Goal: Task Accomplishment & Management: Manage account settings

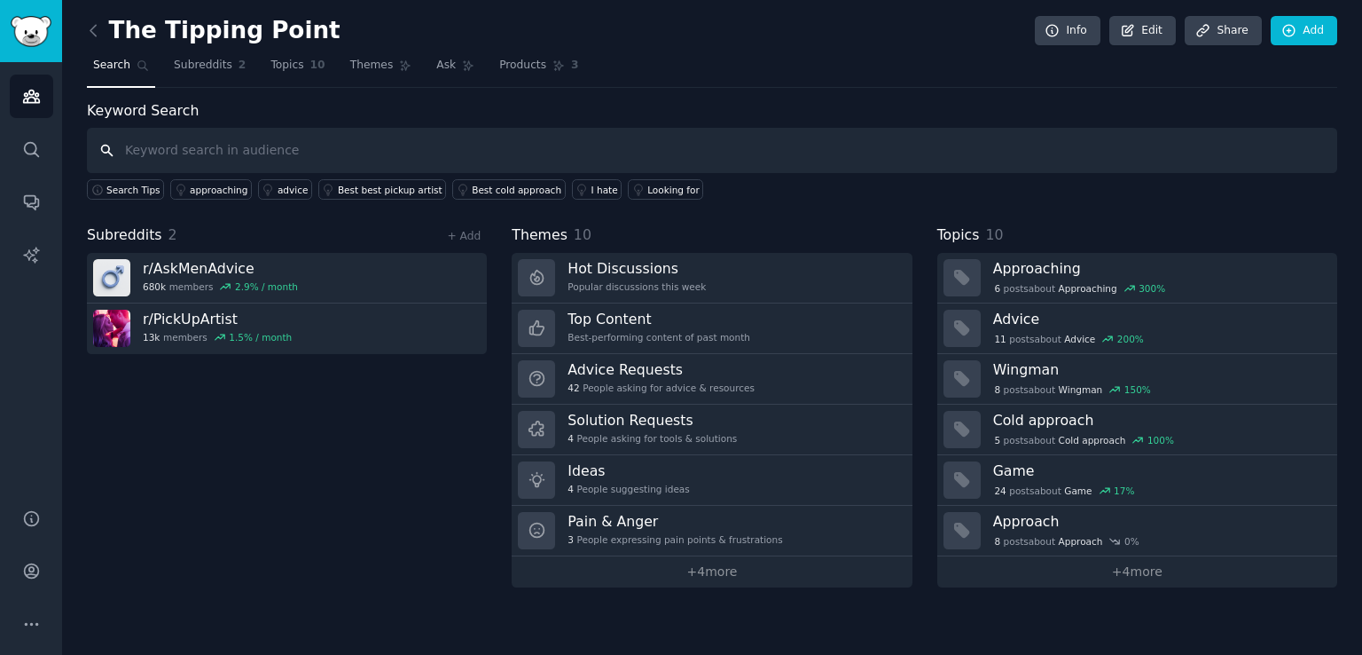
click at [247, 154] on input "text" at bounding box center [712, 150] width 1251 height 45
type input "[DEMOGRAPHIC_DATA] mental health"
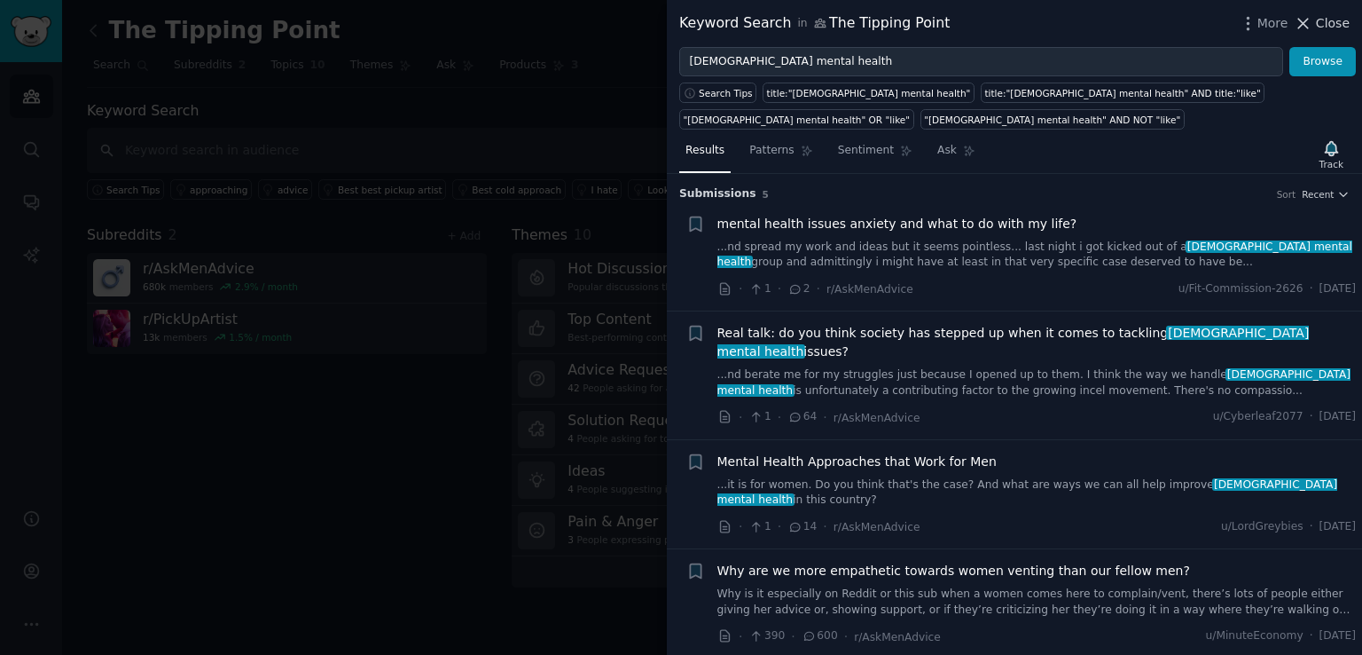
click at [1302, 22] on icon at bounding box center [1303, 23] width 19 height 19
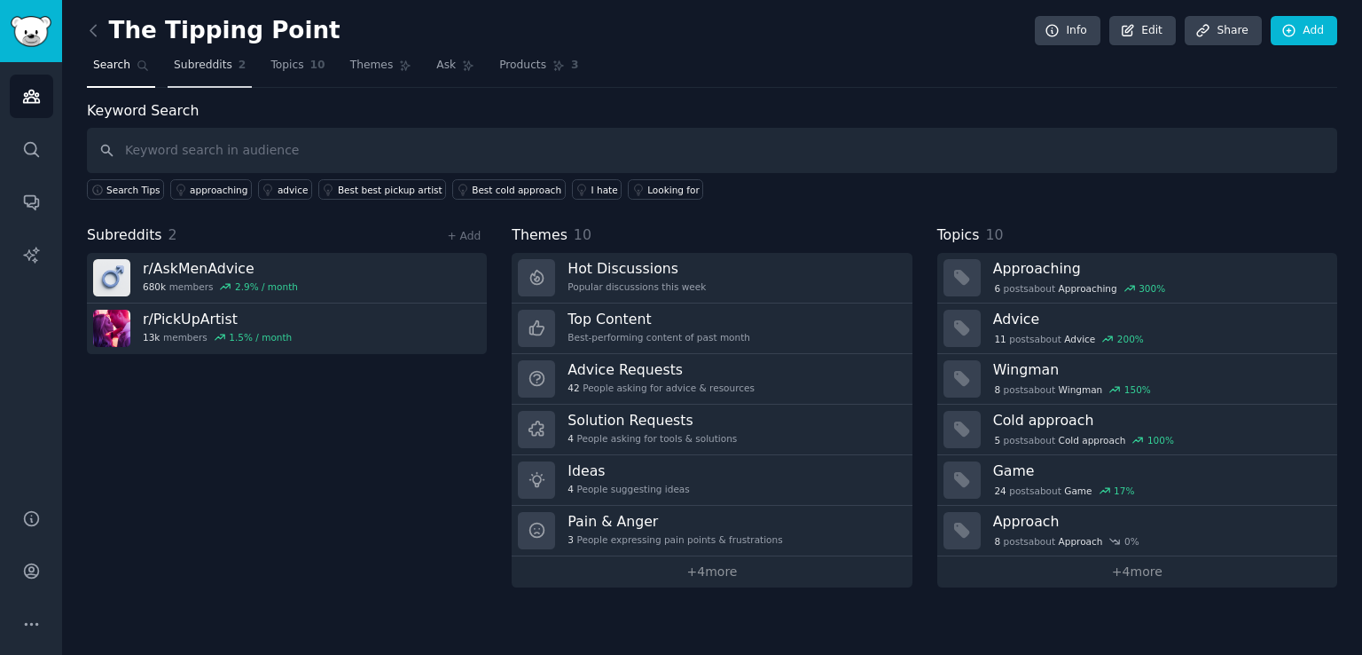
click at [217, 64] on span "Subreddits" at bounding box center [203, 66] width 59 height 16
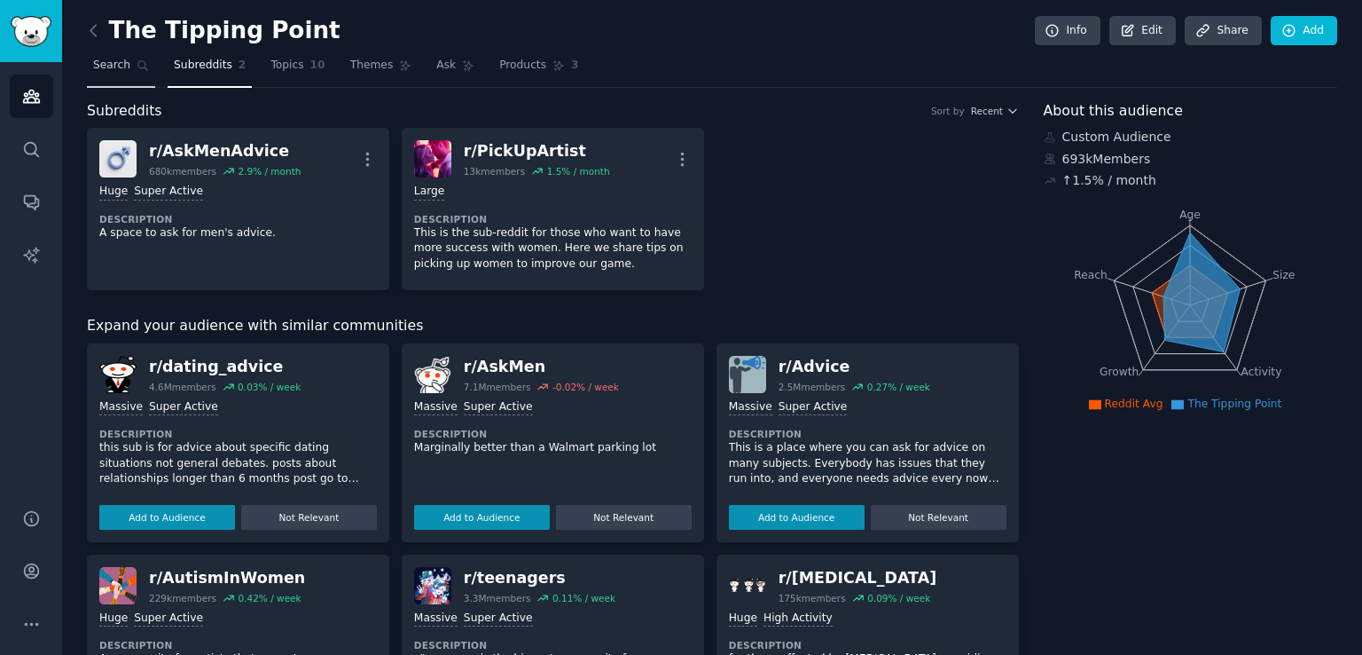
click at [106, 70] on span "Search" at bounding box center [111, 66] width 37 height 16
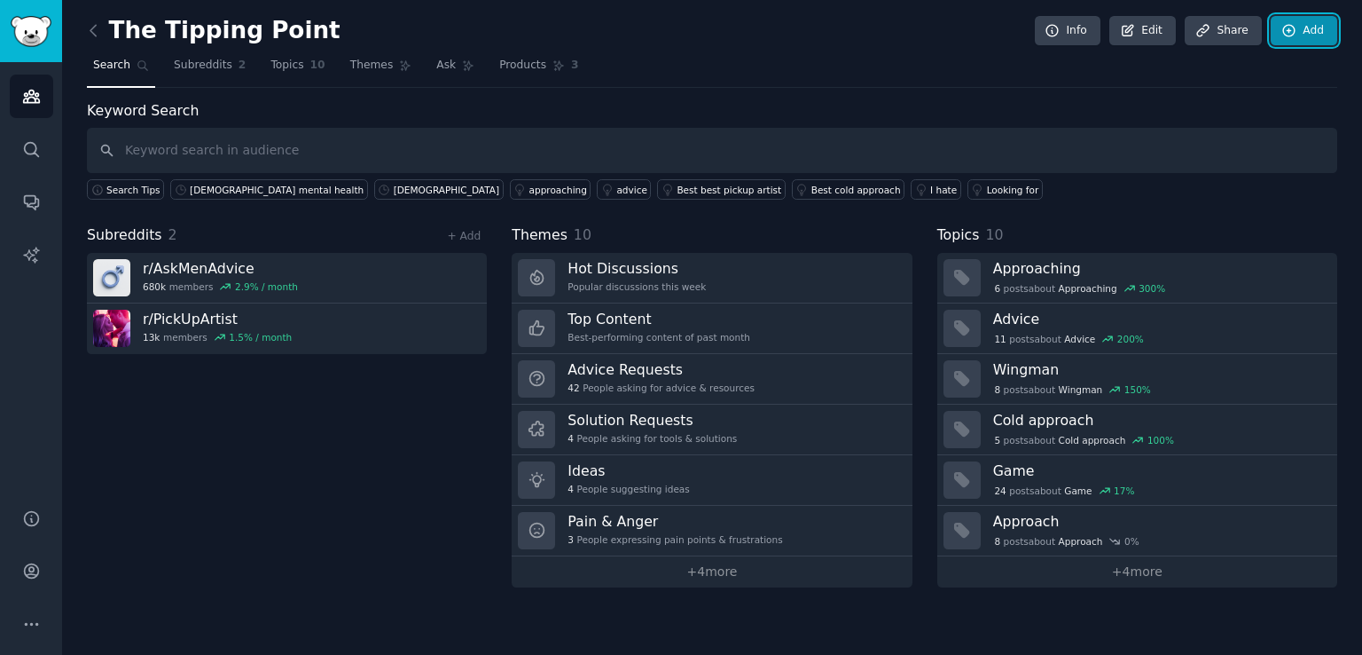
click at [1330, 22] on link "Add" at bounding box center [1304, 31] width 67 height 30
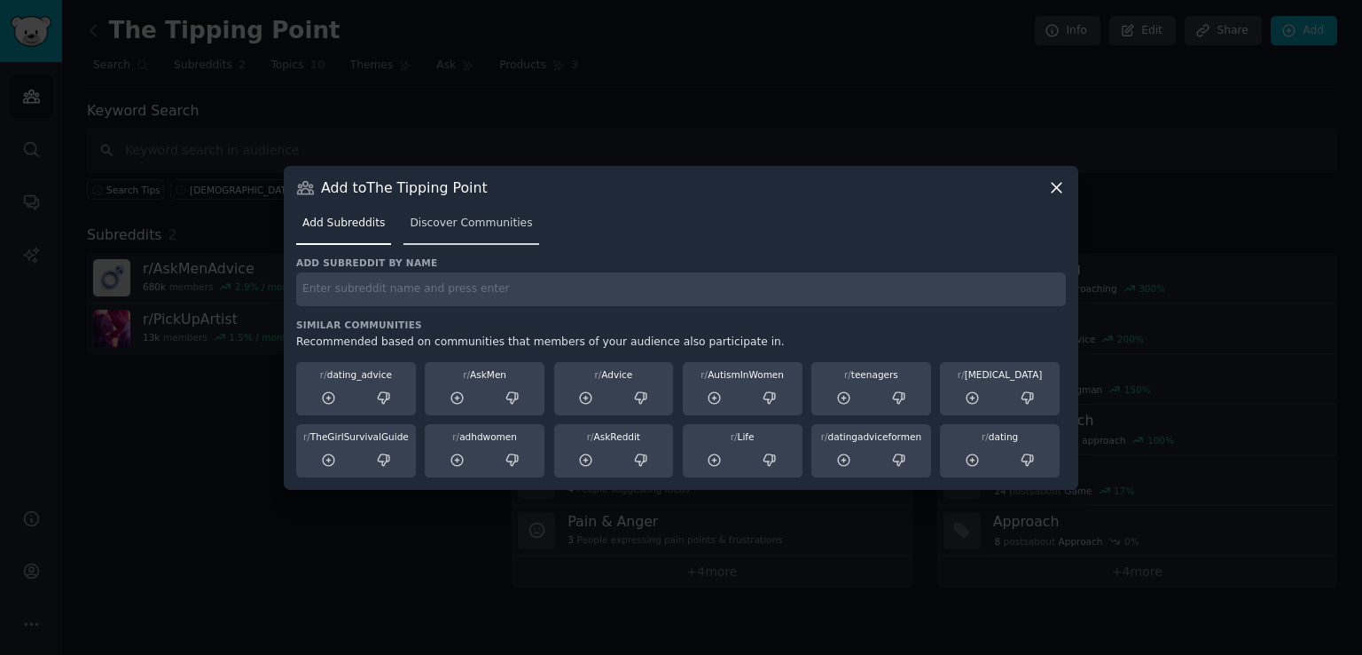
click at [444, 240] on link "Discover Communities" at bounding box center [471, 227] width 135 height 36
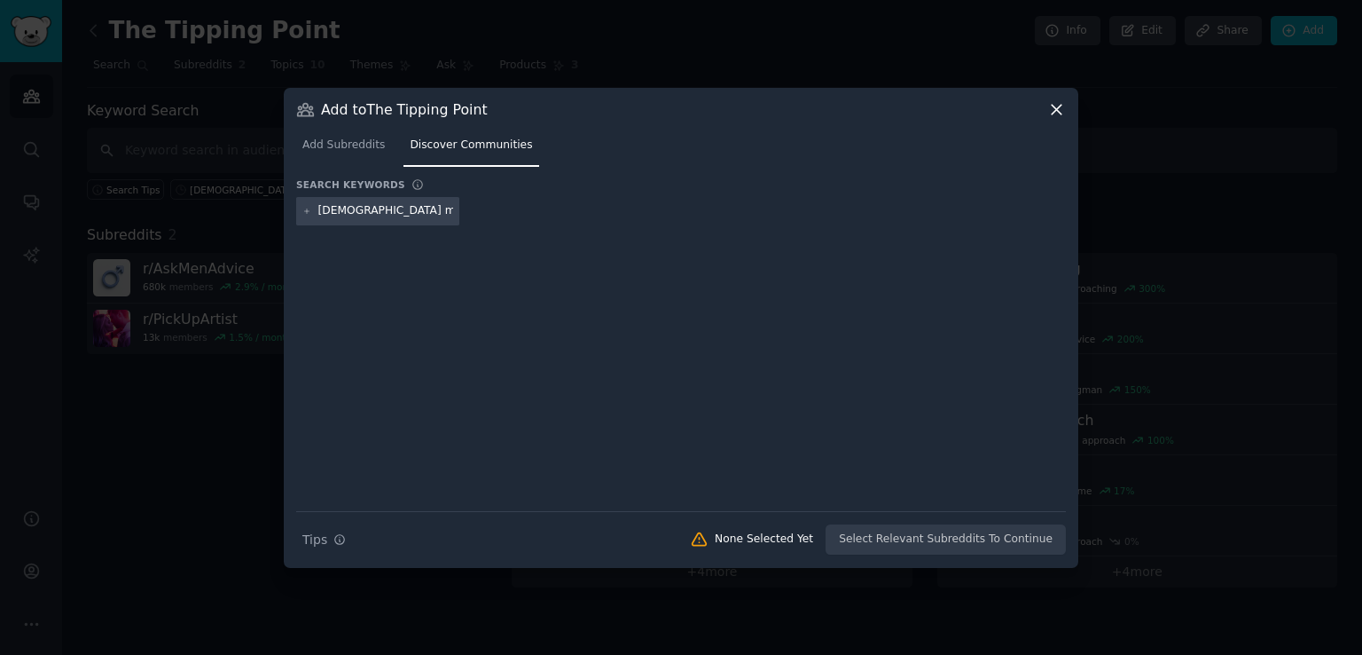
type input "[DEMOGRAPHIC_DATA] mental health"
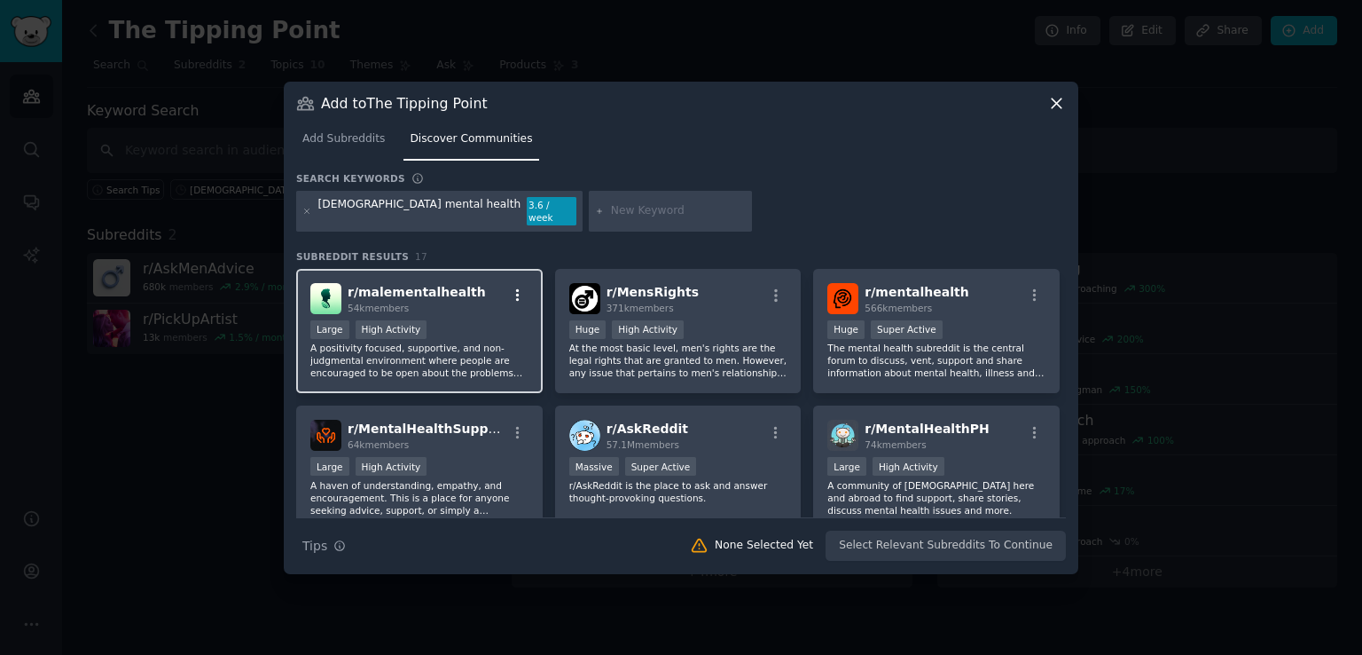
click at [525, 287] on button "button" at bounding box center [517, 295] width 22 height 16
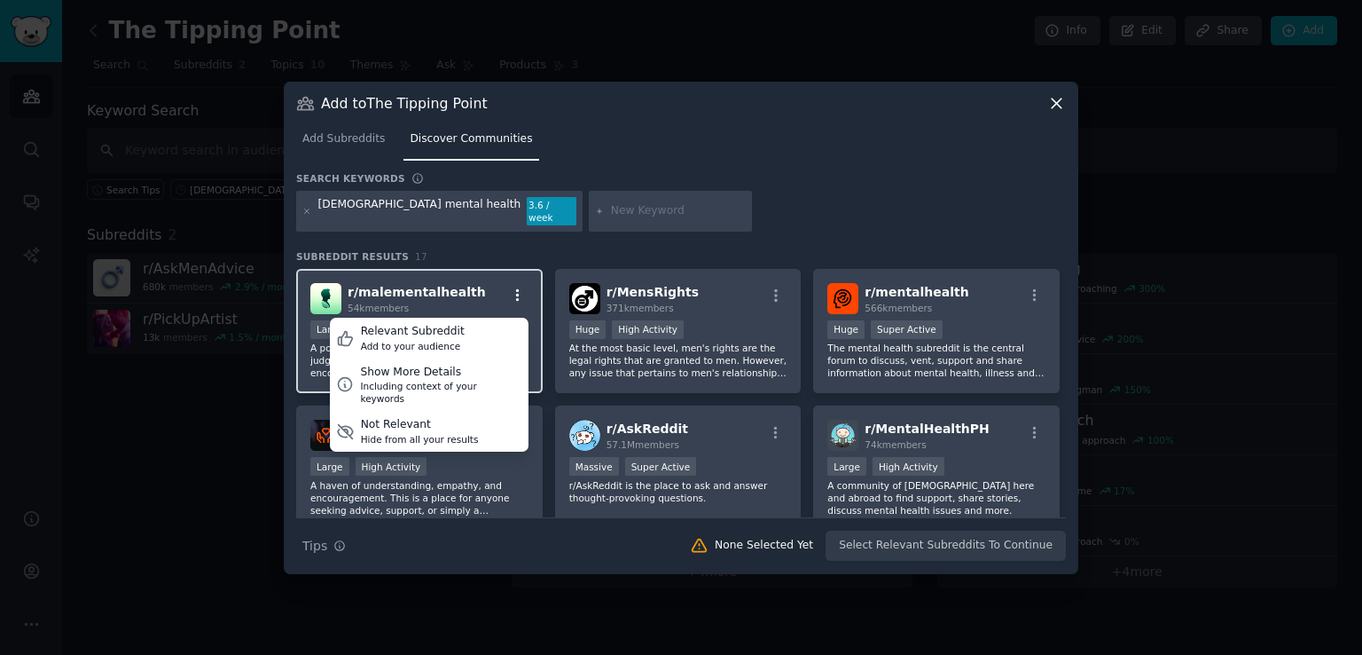
click at [525, 287] on button "button" at bounding box center [517, 295] width 22 height 16
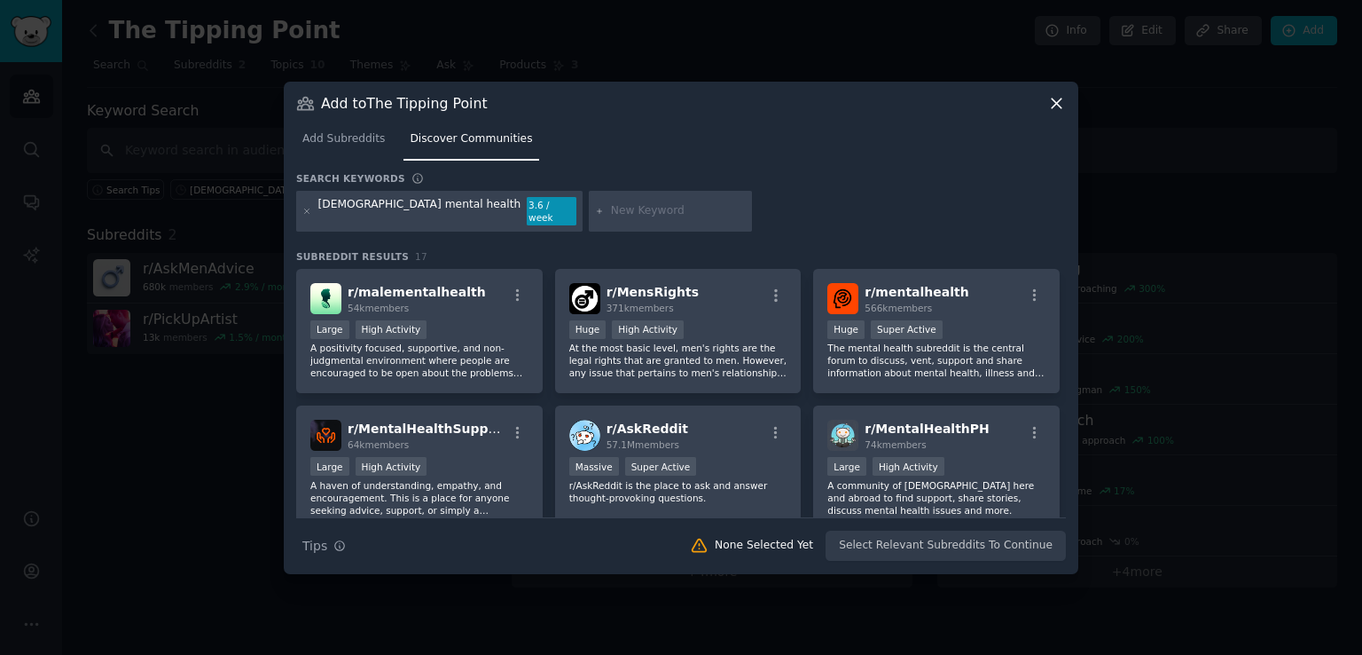
drag, startPoint x: 522, startPoint y: 333, endPoint x: 979, endPoint y: 161, distance: 489.0
click at [979, 161] on nav "Add Subreddits Discover Communities" at bounding box center [681, 143] width 770 height 36
click at [464, 327] on div "10,000 - 100,000 members Large High Activity" at bounding box center [419, 331] width 218 height 22
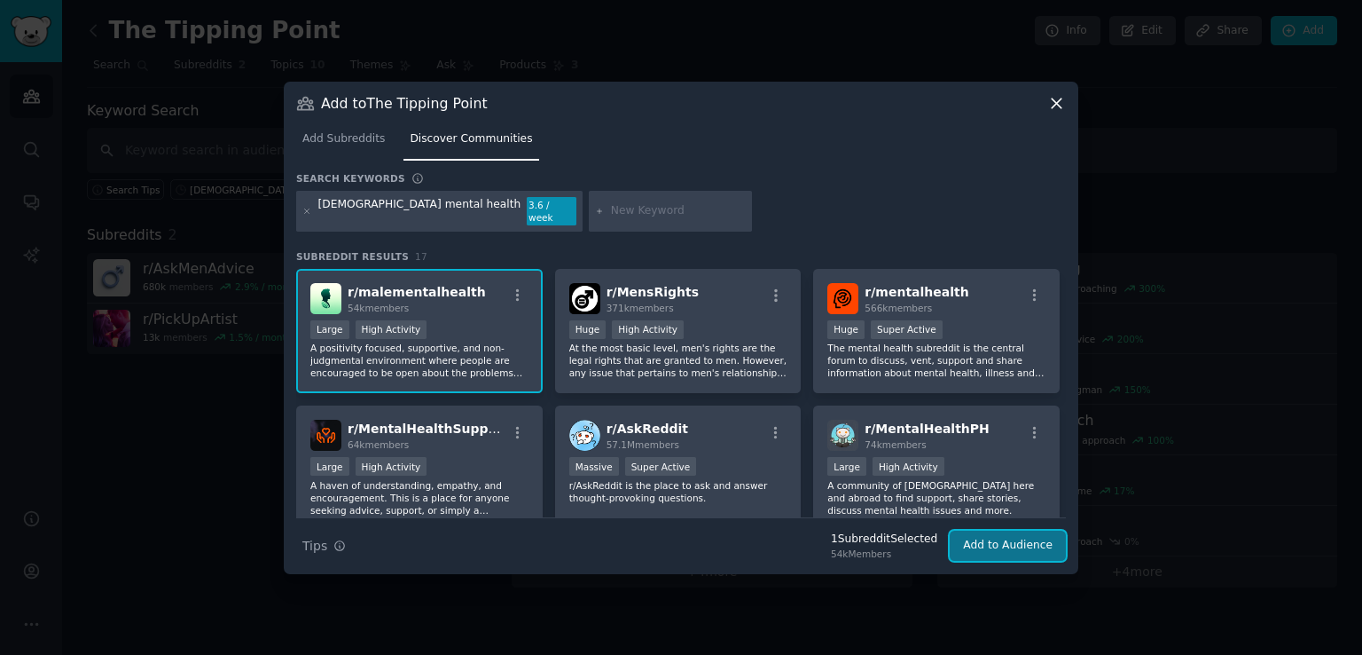
click at [1019, 536] on button "Add to Audience" at bounding box center [1008, 545] width 116 height 30
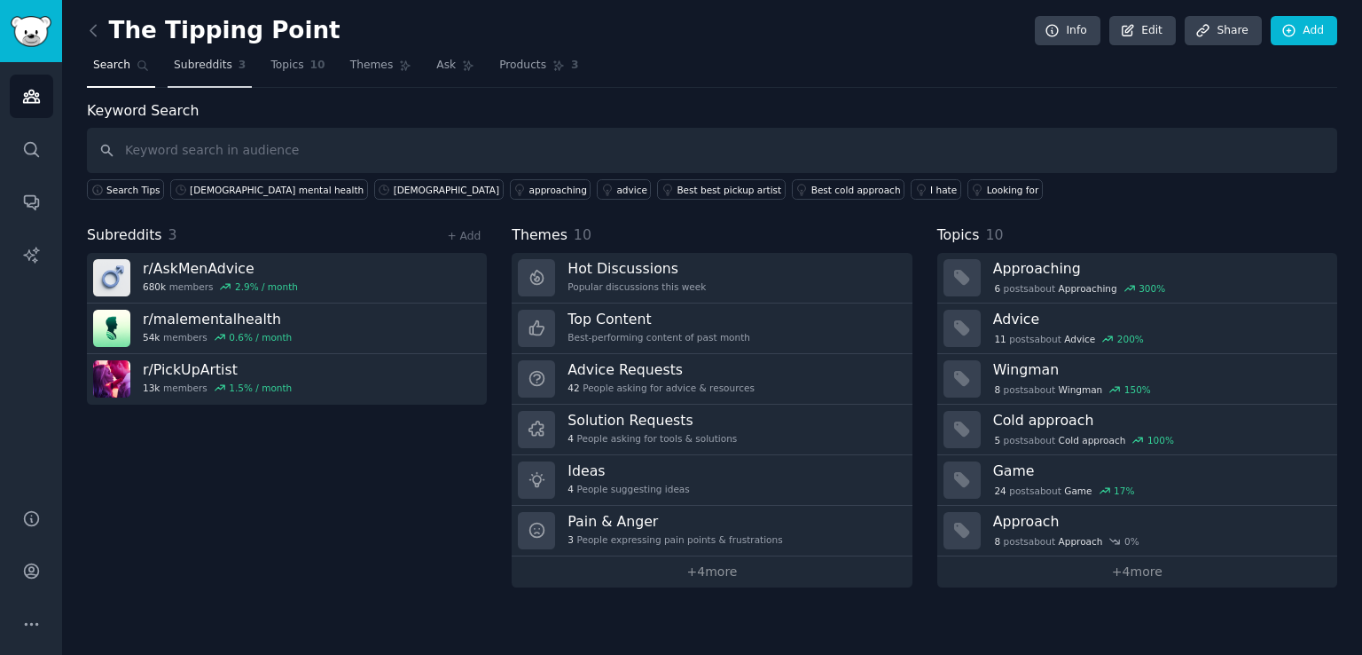
click at [195, 72] on span "Subreddits" at bounding box center [203, 66] width 59 height 16
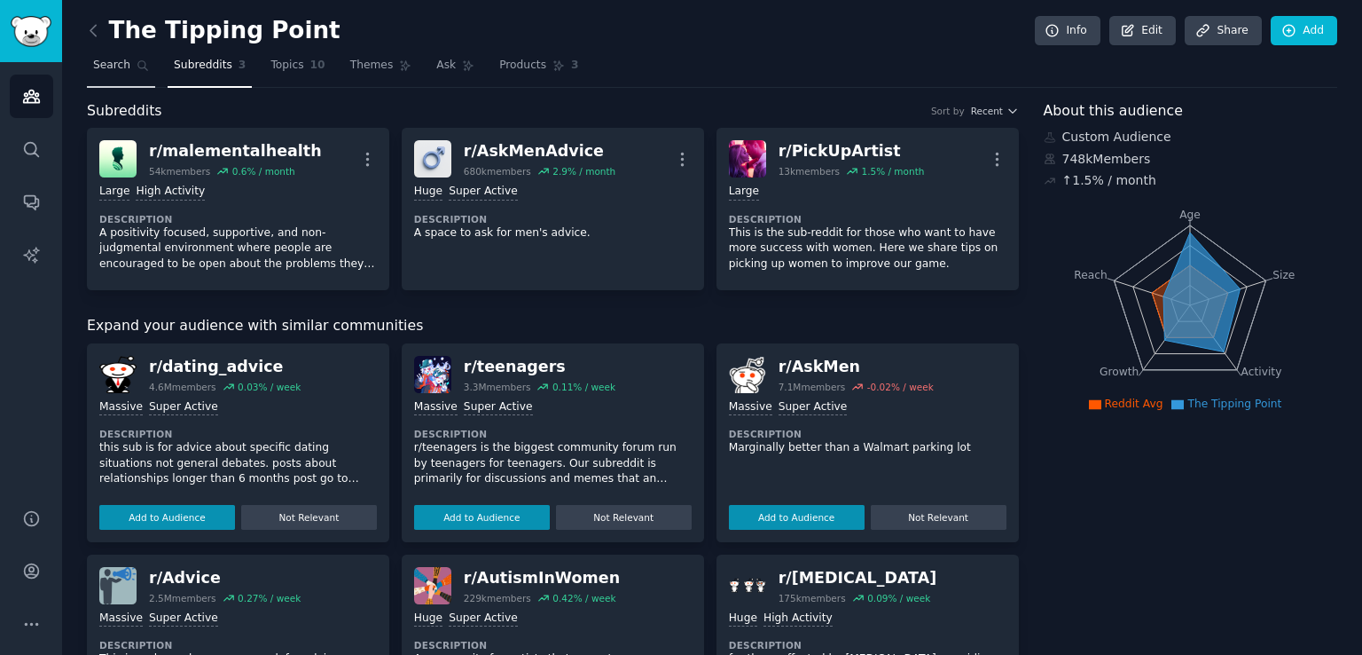
click at [124, 72] on span "Search" at bounding box center [111, 66] width 37 height 16
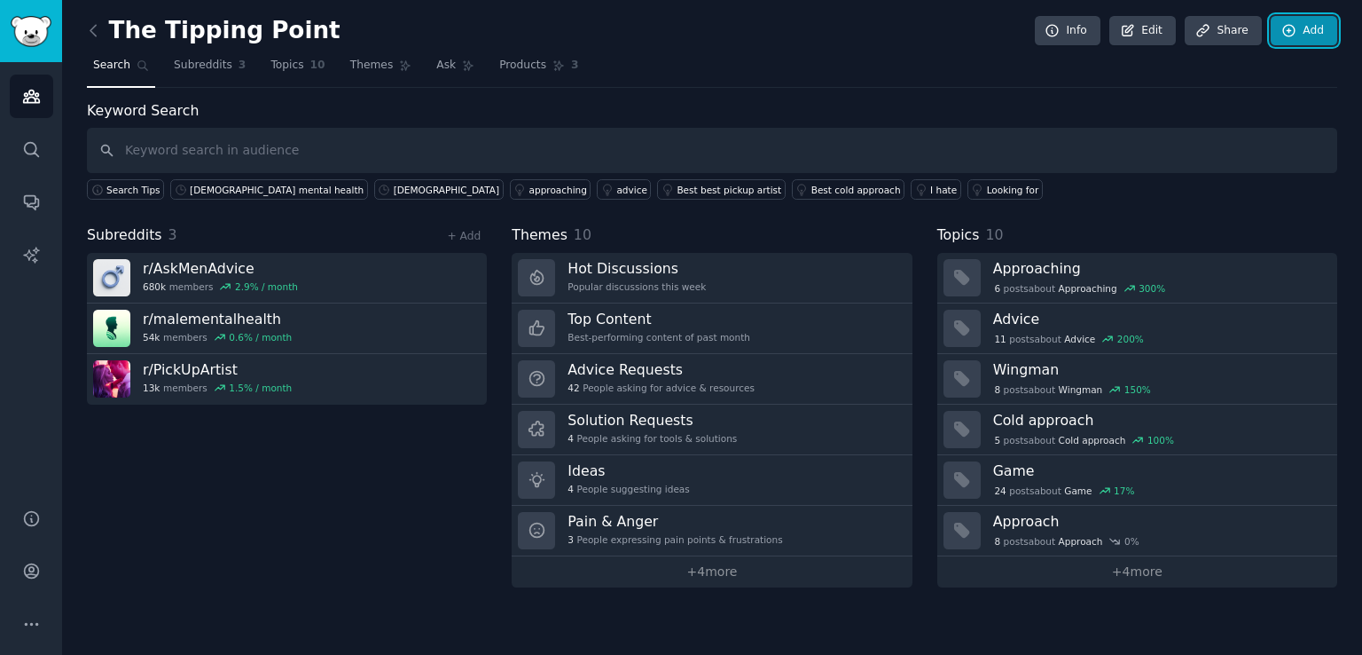
click at [1288, 19] on link "Add" at bounding box center [1304, 31] width 67 height 30
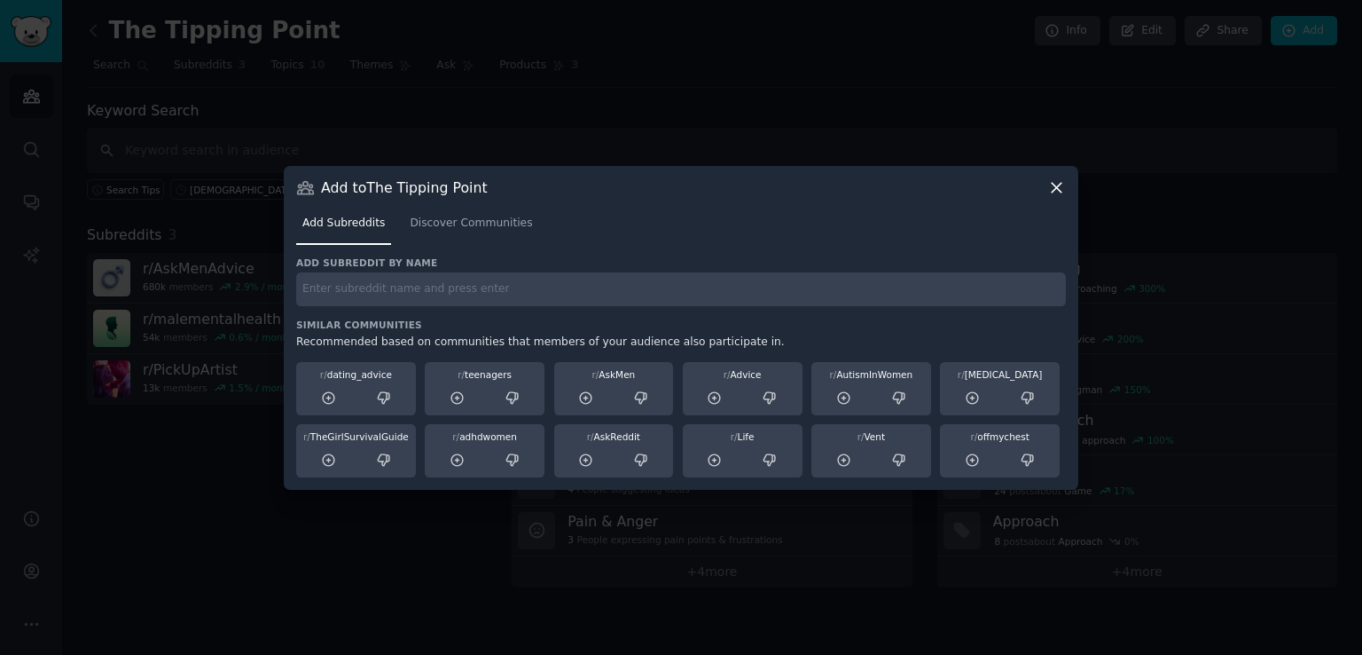
click at [445, 207] on div "Add Subreddits Discover Communities" at bounding box center [681, 227] width 770 height 60
click at [444, 224] on span "Discover Communities" at bounding box center [471, 224] width 122 height 16
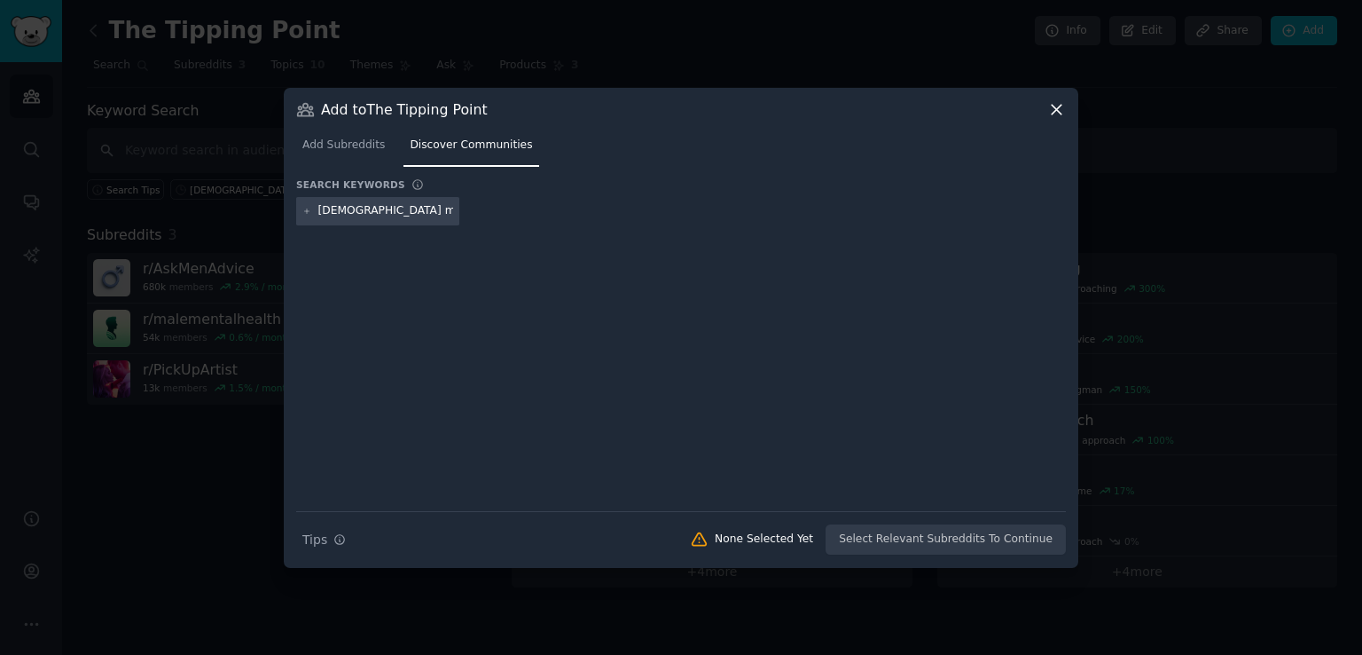
type input "[DEMOGRAPHIC_DATA] mental health"
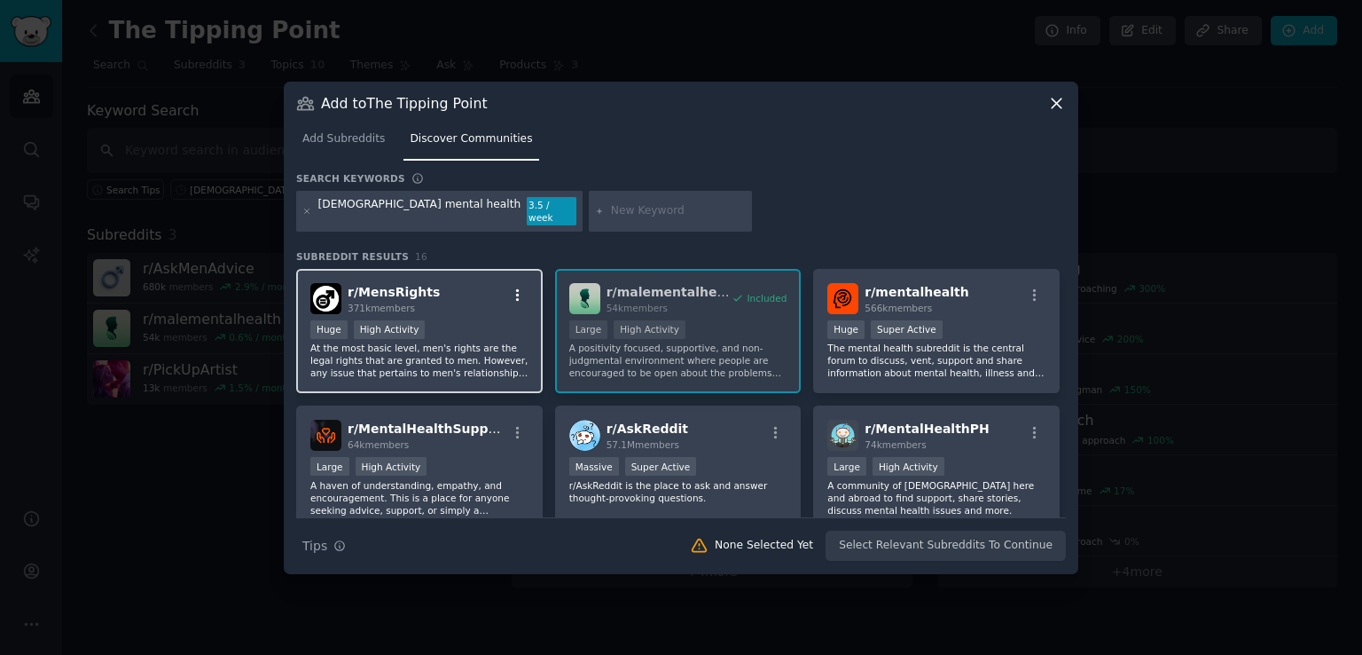
click at [518, 288] on icon "button" at bounding box center [518, 295] width 16 height 16
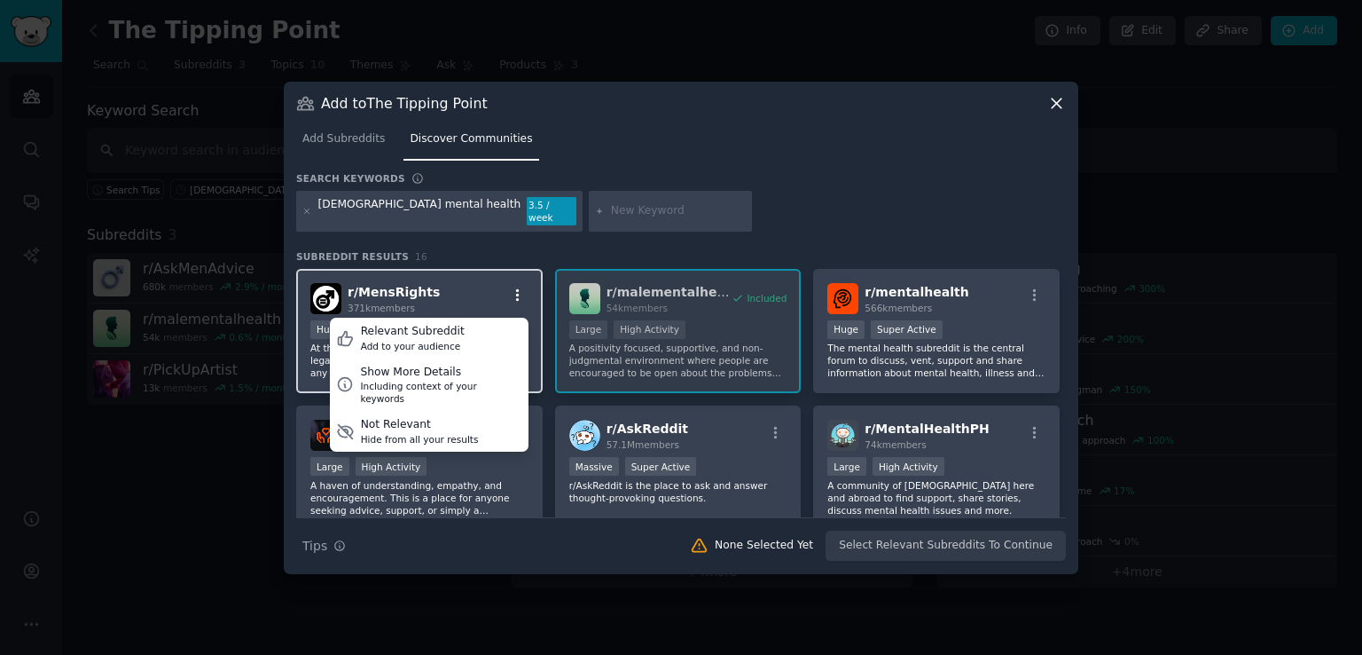
click at [518, 288] on icon "button" at bounding box center [518, 295] width 16 height 16
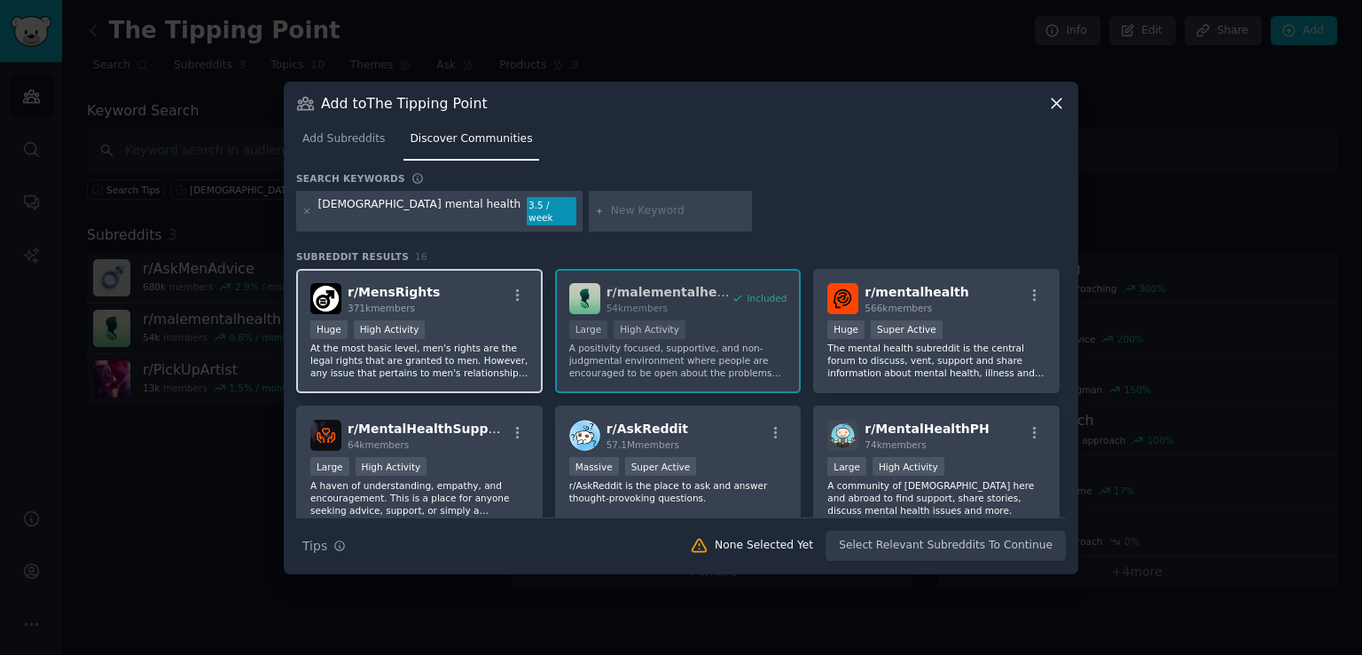
drag, startPoint x: 484, startPoint y: 292, endPoint x: 401, endPoint y: 274, distance: 85.2
click at [401, 274] on div "r/ MensRights 371k members >= 80th percentile for submissions / day Huge High A…" at bounding box center [419, 331] width 247 height 125
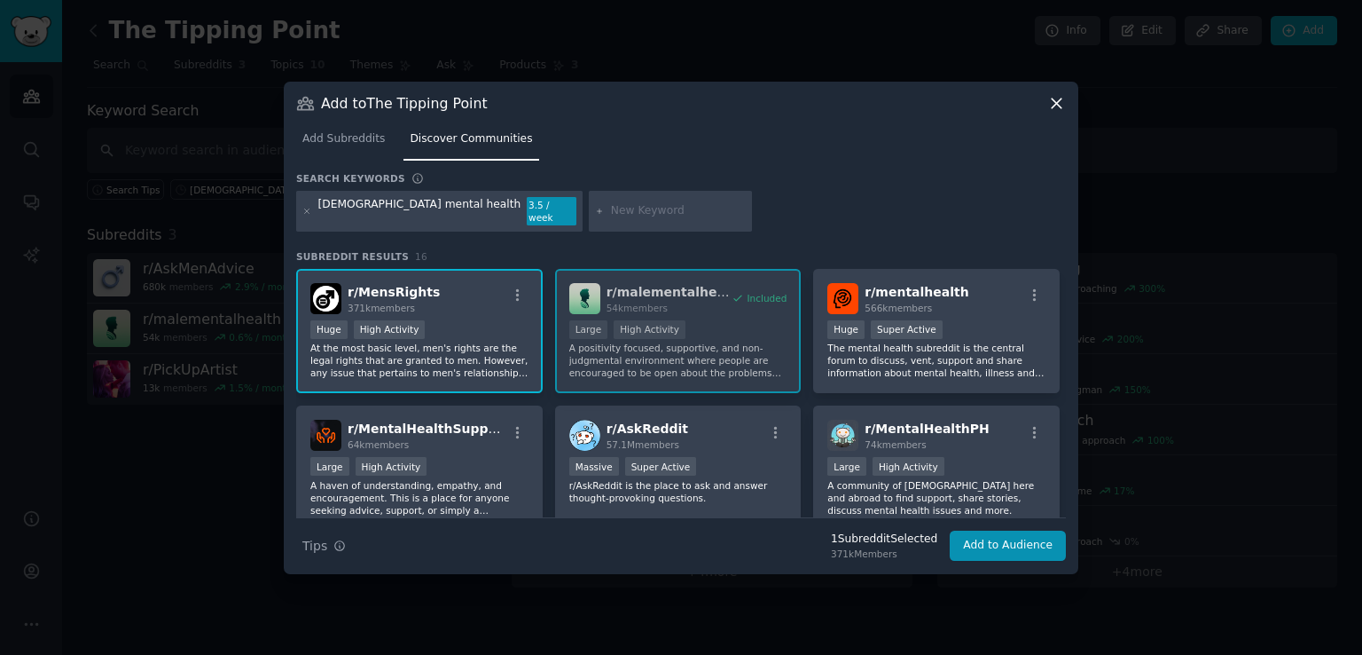
click at [429, 310] on div "r/ MensRights 371k members >= 80th percentile for submissions / day Huge High A…" at bounding box center [419, 331] width 247 height 125
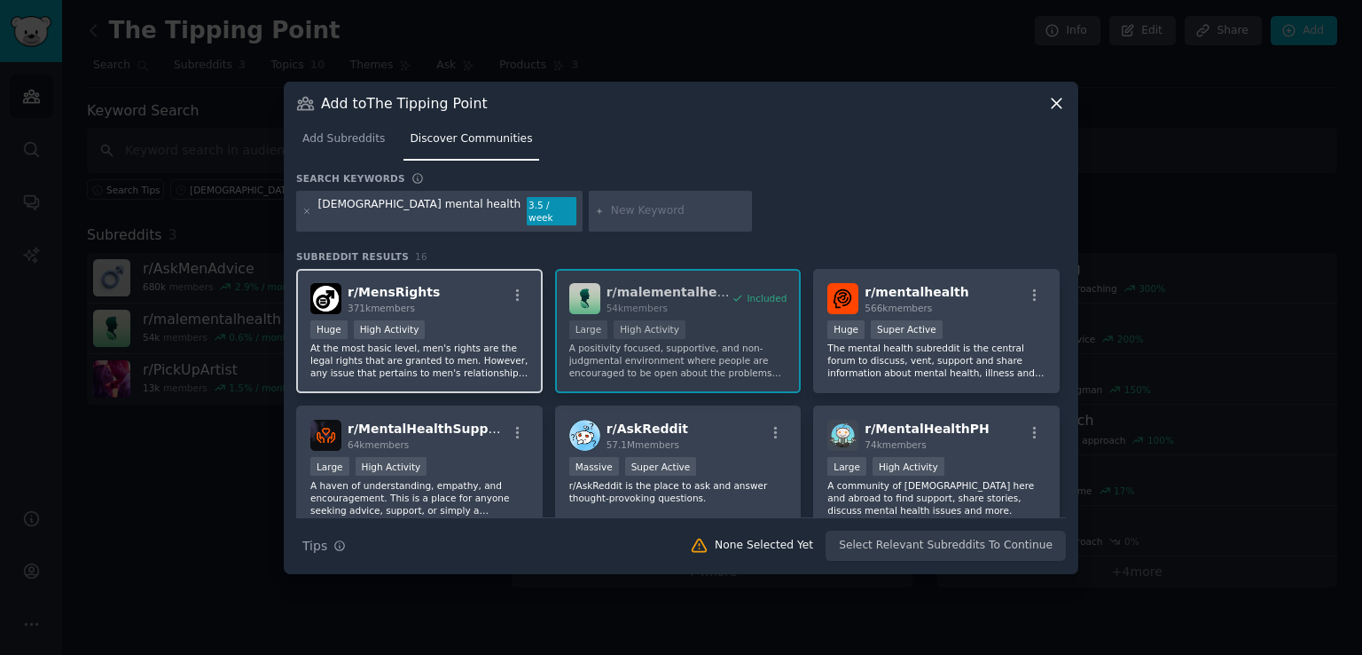
click at [451, 295] on div "r/ MensRights 371k members" at bounding box center [419, 298] width 218 height 31
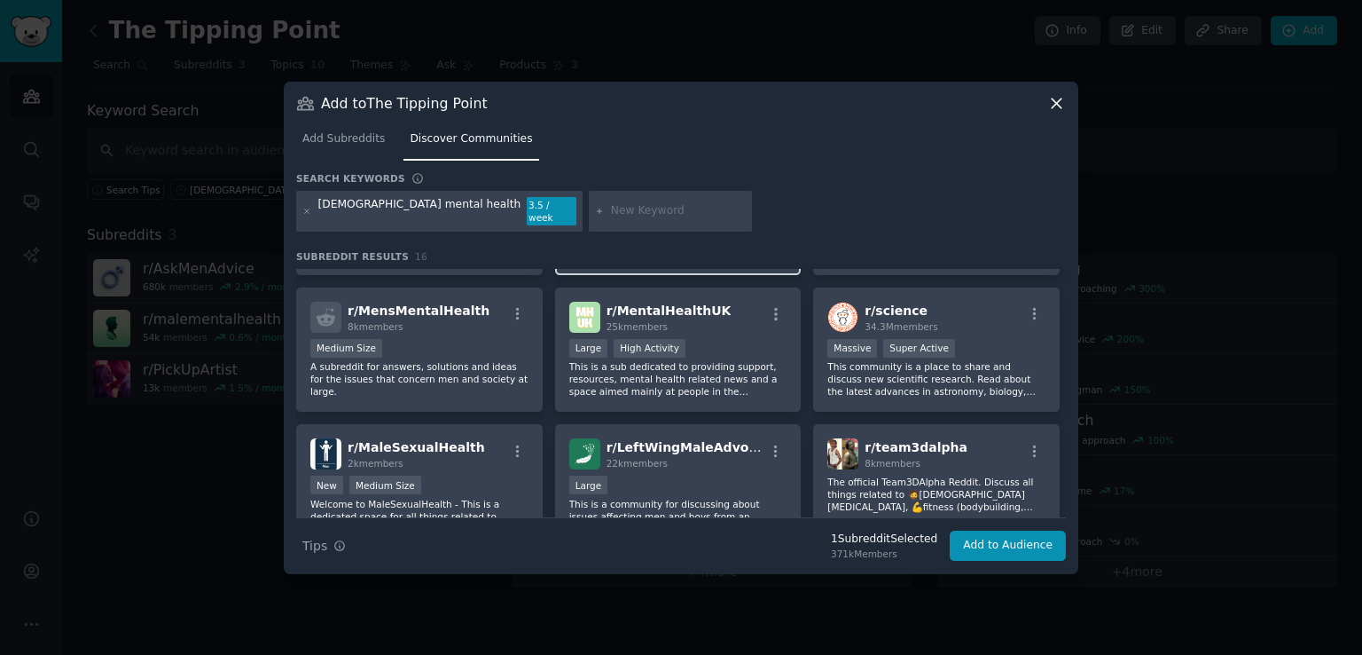
scroll to position [266, 0]
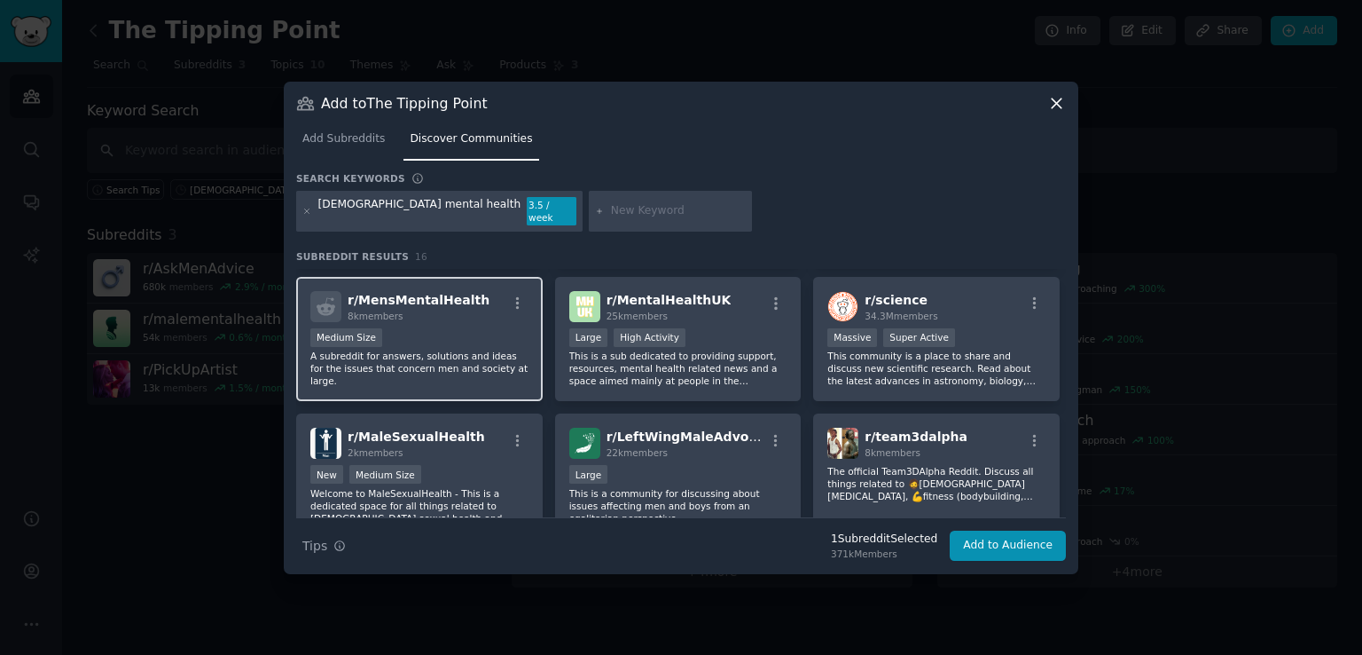
click at [461, 349] on p "A subreddit for answers, solutions and ideas for the issues that concern men an…" at bounding box center [419, 367] width 218 height 37
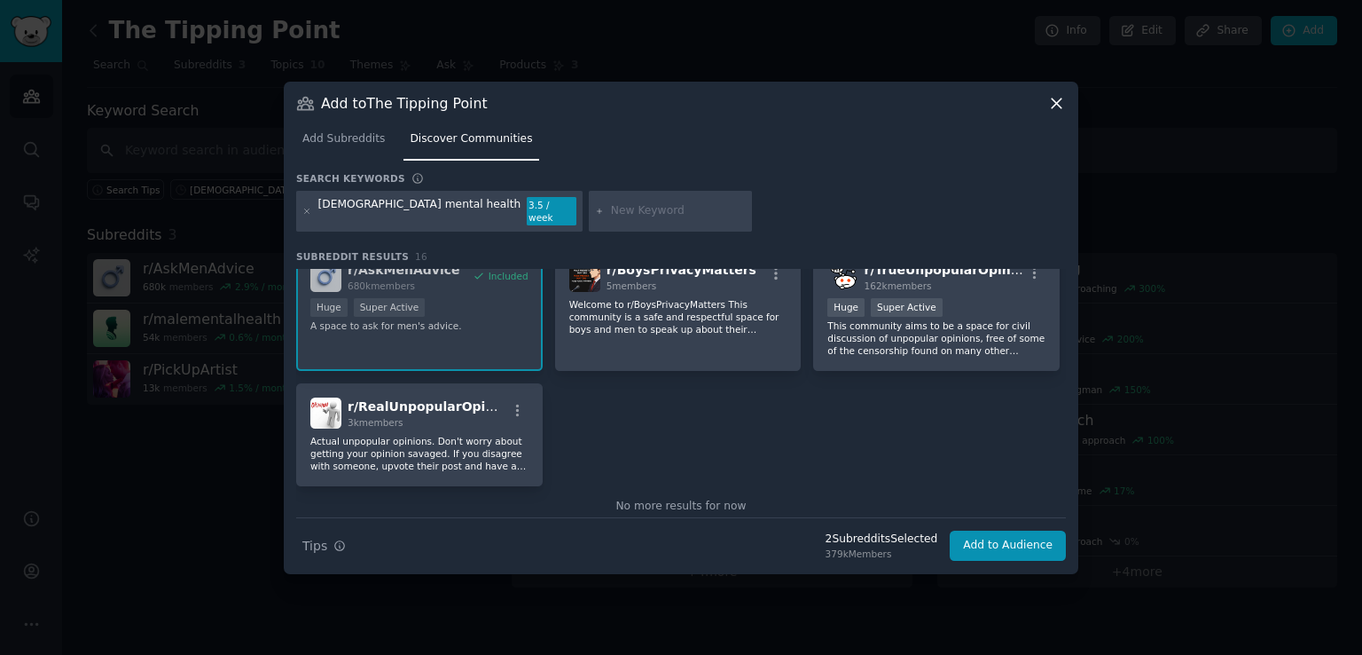
scroll to position [597, 0]
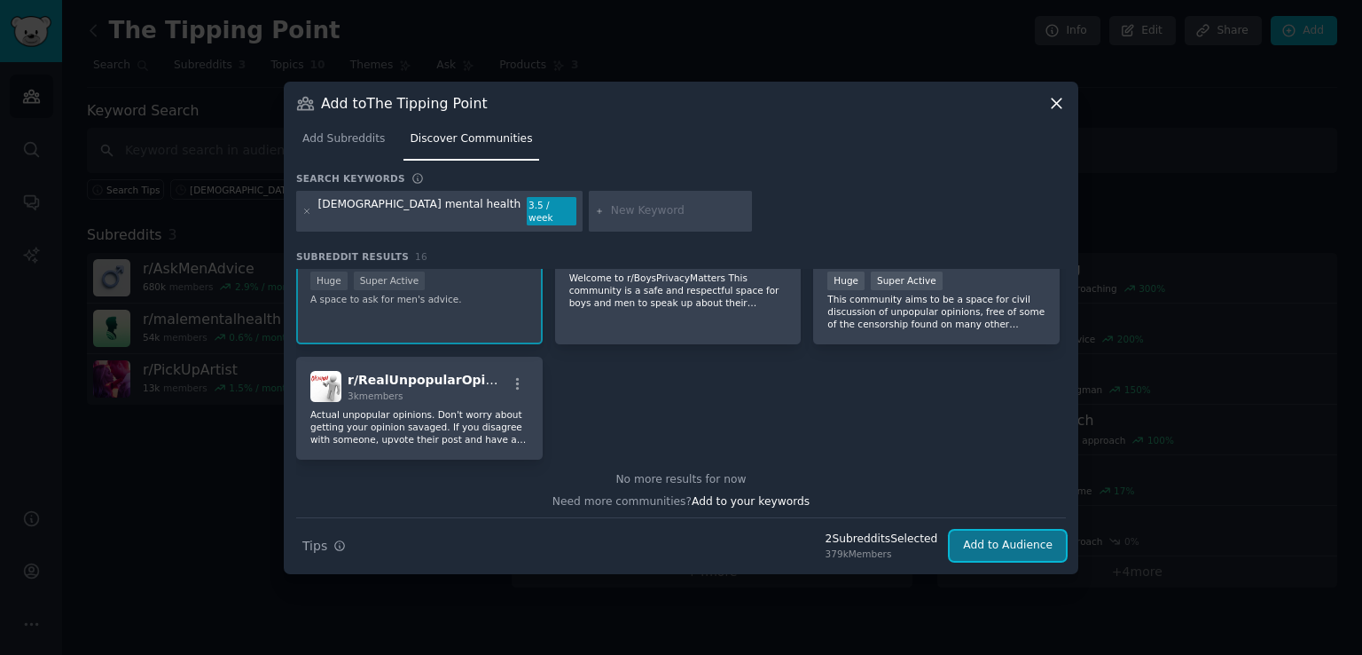
click at [1032, 549] on button "Add to Audience" at bounding box center [1008, 545] width 116 height 30
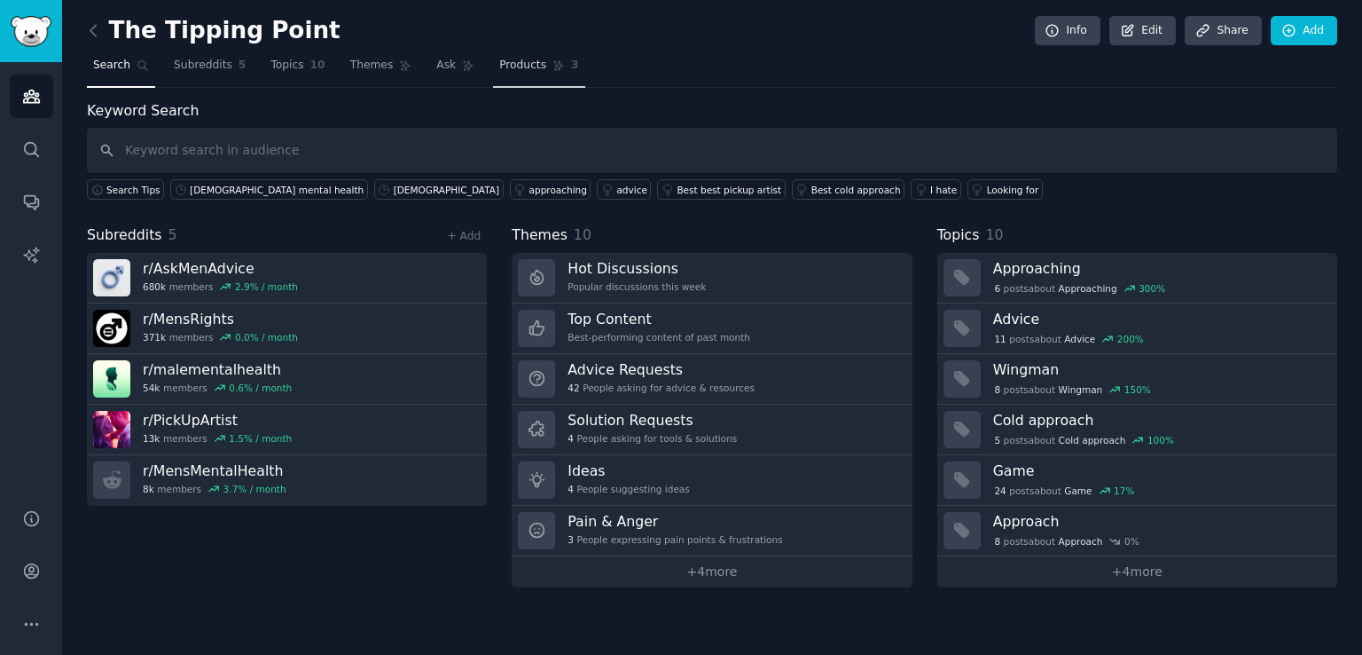
click at [506, 58] on span "Products" at bounding box center [522, 66] width 47 height 16
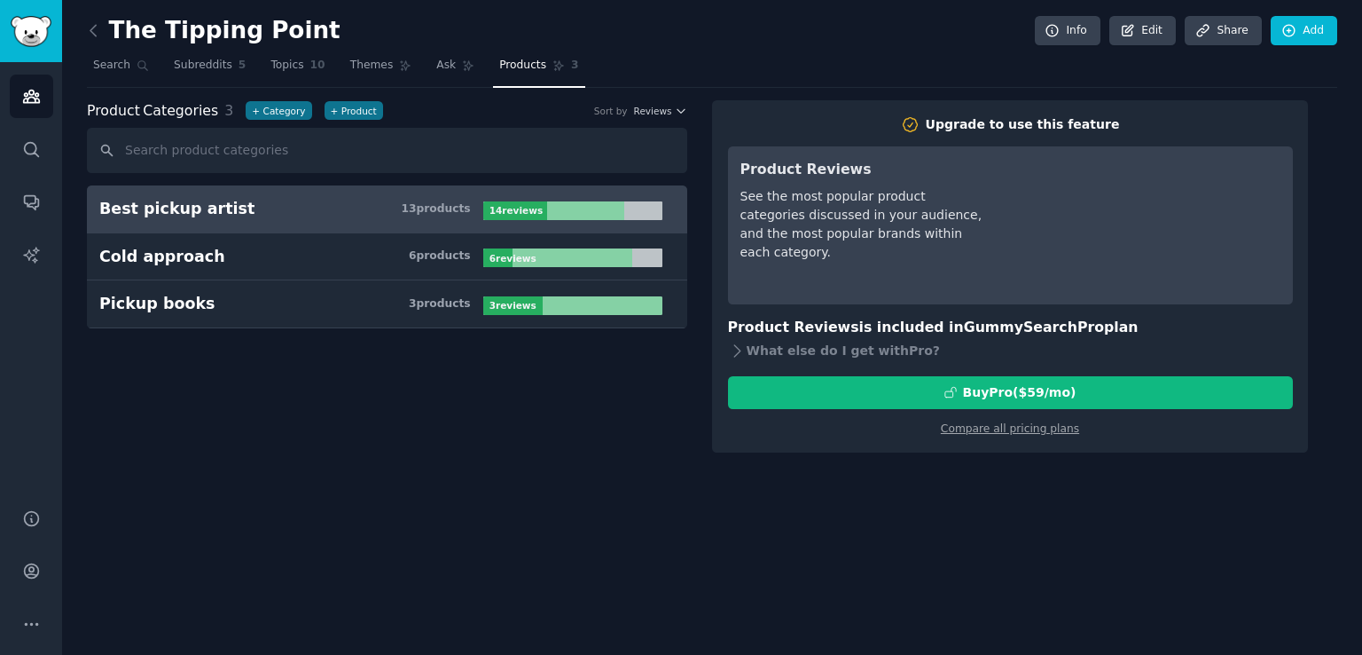
click at [258, 207] on h3 "Best pickup artist 13 product s" at bounding box center [291, 209] width 384 height 22
click at [351, 77] on link "Themes" at bounding box center [381, 69] width 75 height 36
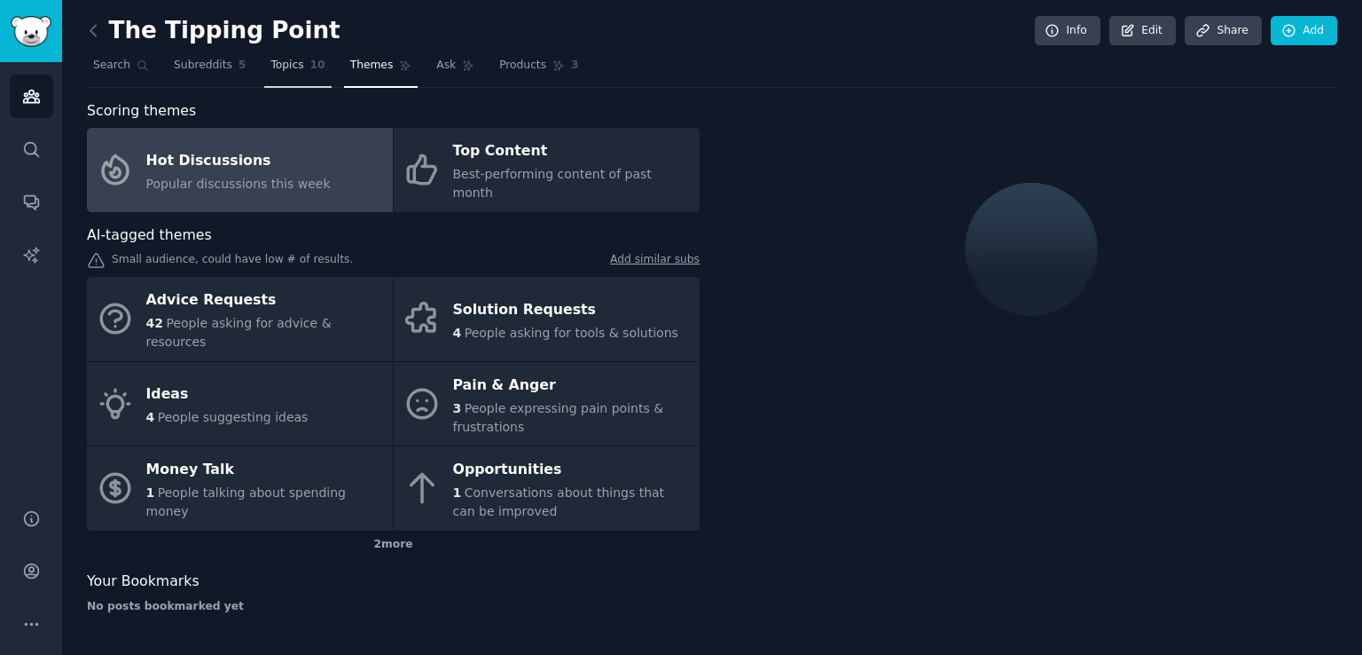
click at [300, 73] on link "Topics 10" at bounding box center [297, 69] width 67 height 36
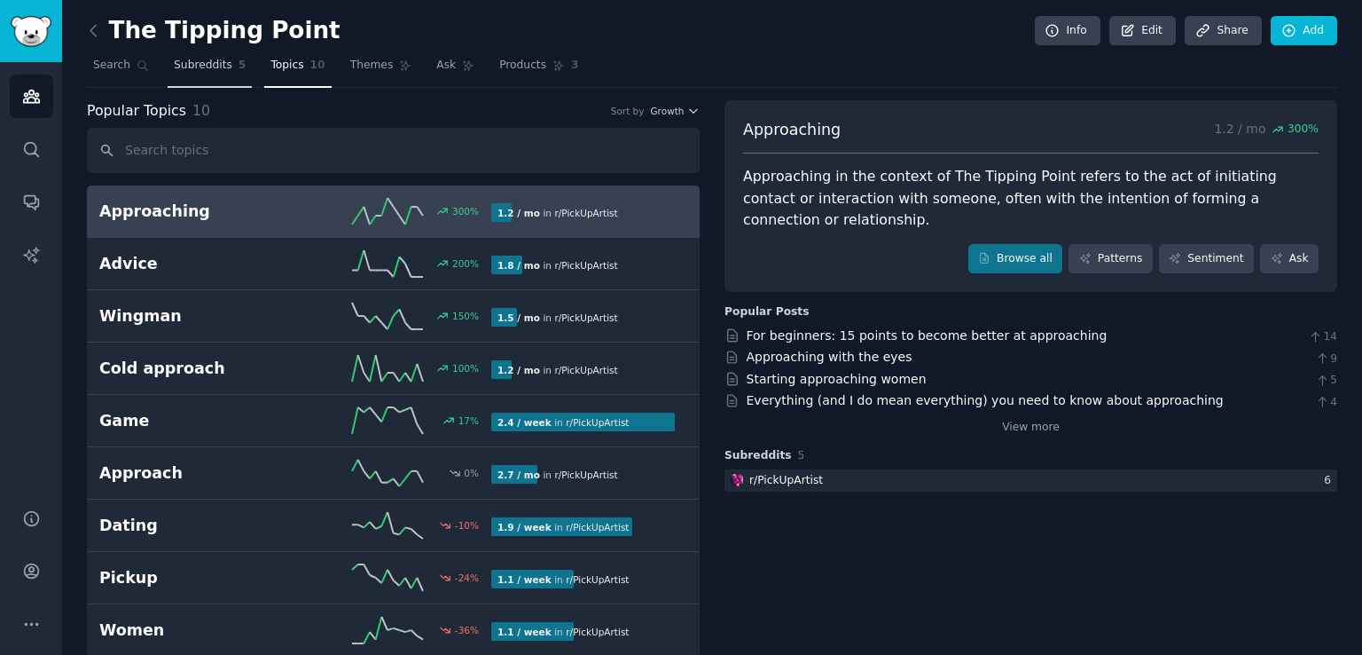
click at [188, 58] on span "Subreddits" at bounding box center [203, 66] width 59 height 16
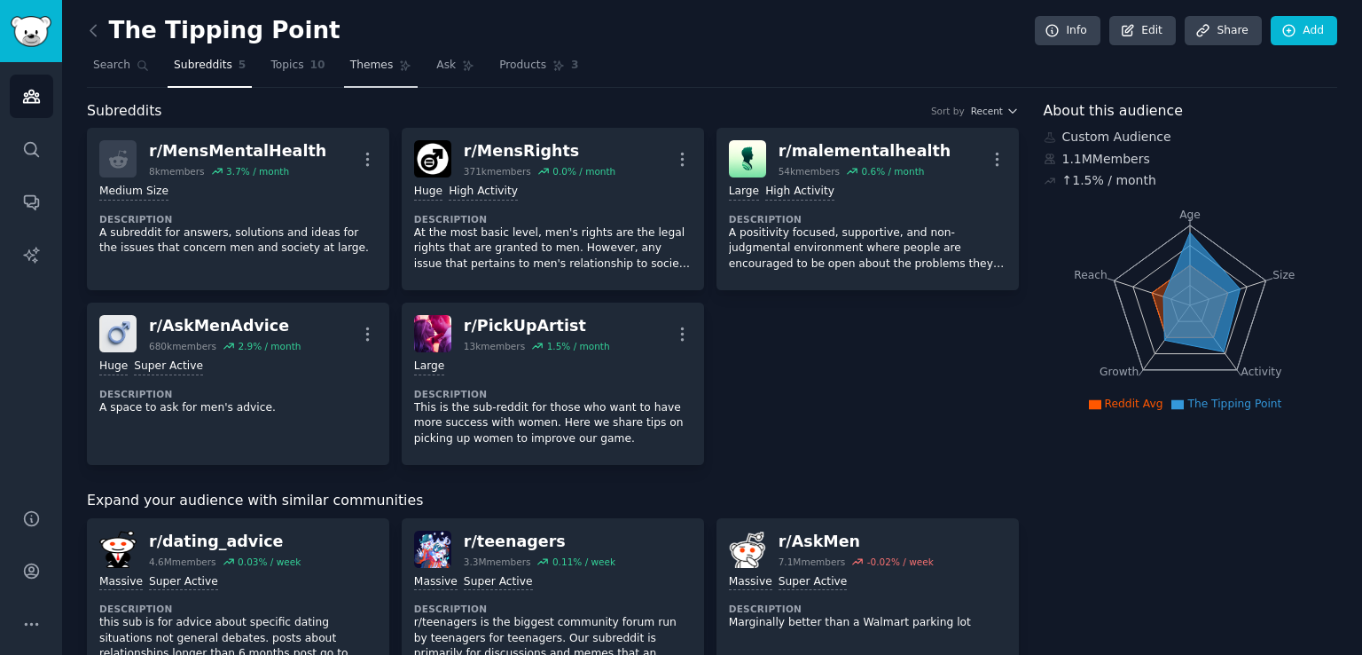
click at [359, 68] on span "Themes" at bounding box center [371, 66] width 43 height 16
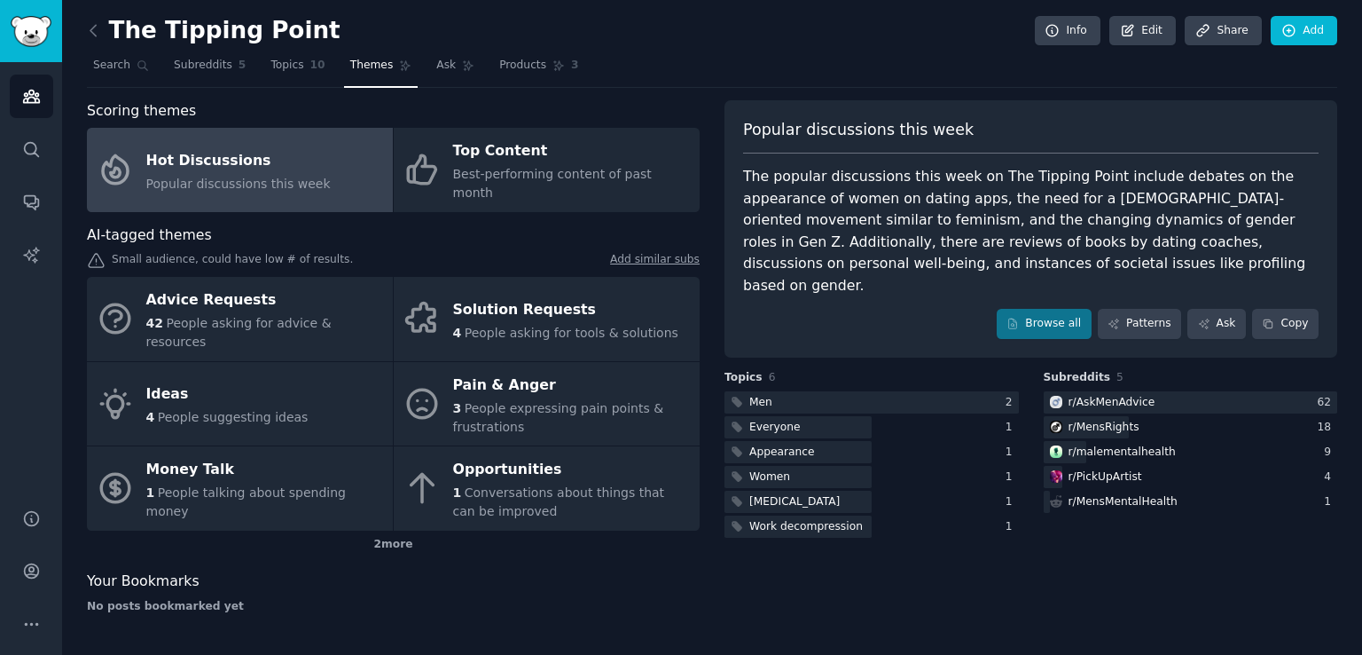
click at [394, 55] on link "Themes" at bounding box center [381, 69] width 75 height 36
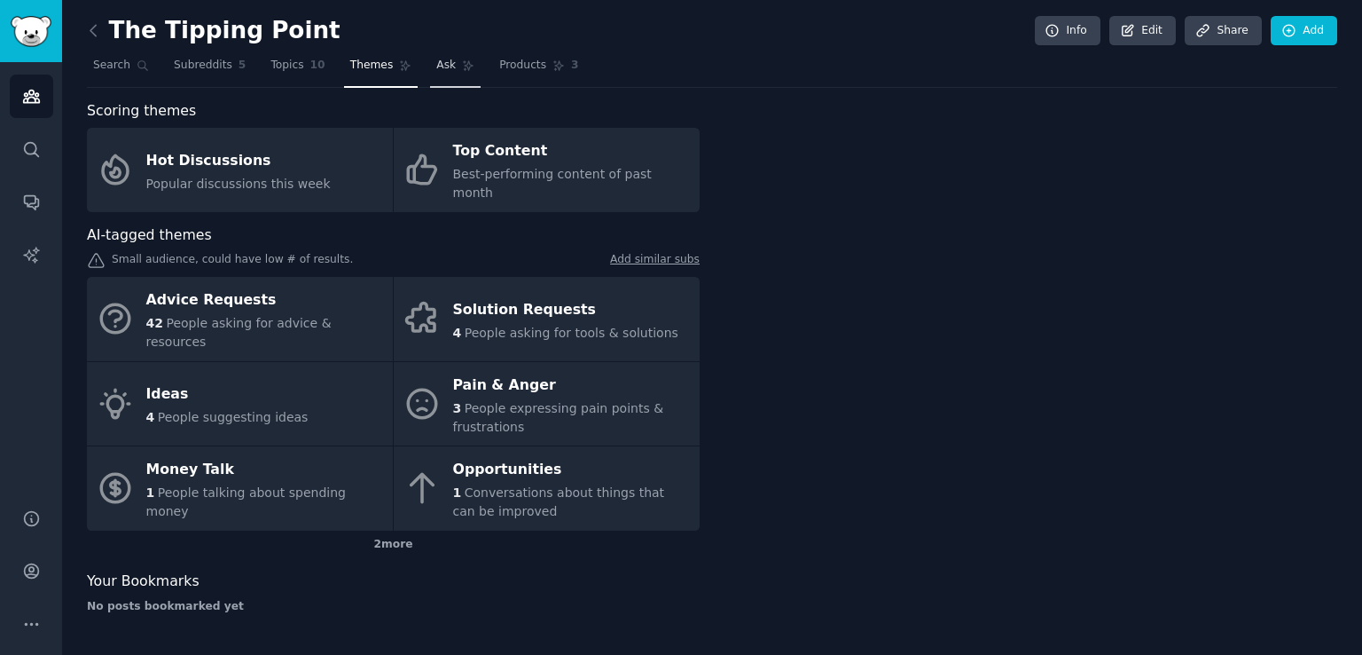
click at [430, 75] on link "Ask" at bounding box center [455, 69] width 51 height 36
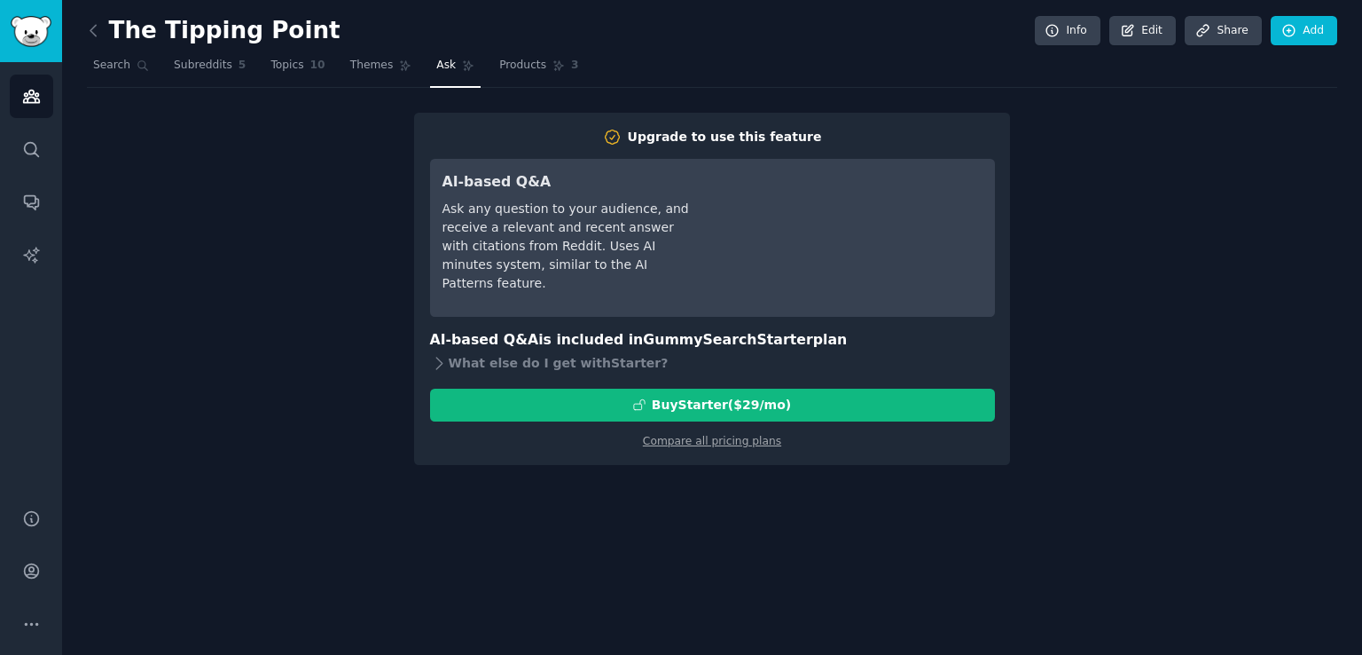
click at [519, 206] on div "Ask any question to your audience, and receive a relevant and recent answer wit…" at bounding box center [567, 246] width 249 height 93
click at [514, 65] on span "Products" at bounding box center [522, 66] width 47 height 16
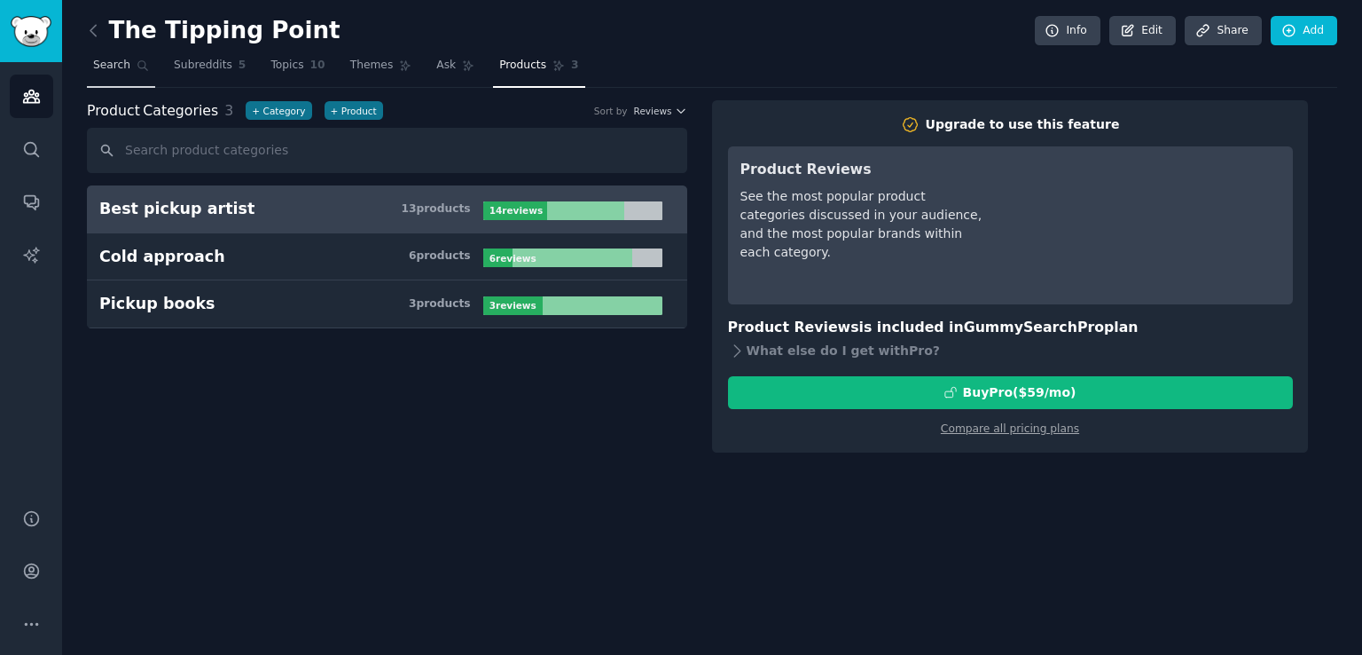
click at [109, 77] on link "Search" at bounding box center [121, 69] width 68 height 36
